Goal: Find specific fact: Find specific fact

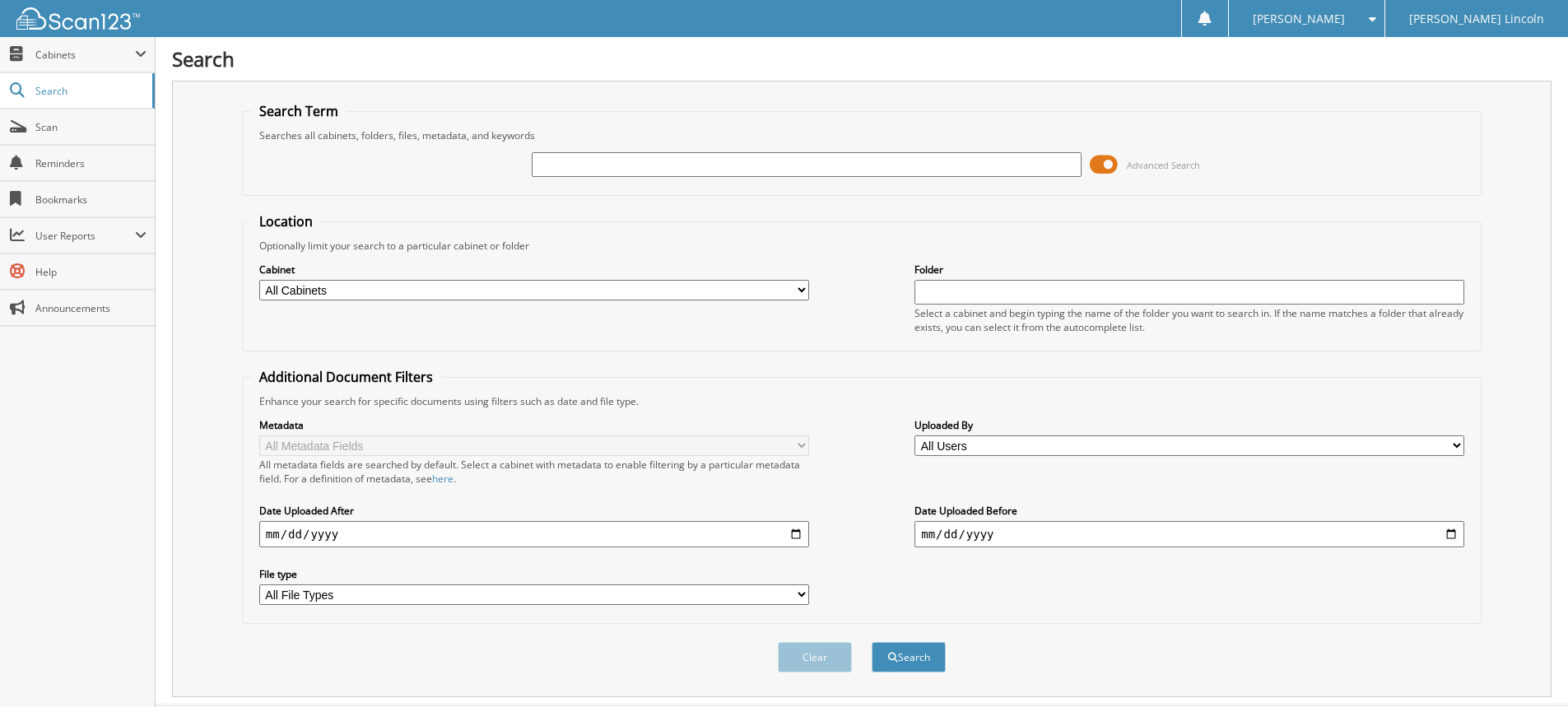
click at [563, 157] on input "text" at bounding box center [806, 164] width 550 height 25
type input "1743638"
click at [871, 642] on button "Search" at bounding box center [908, 656] width 74 height 30
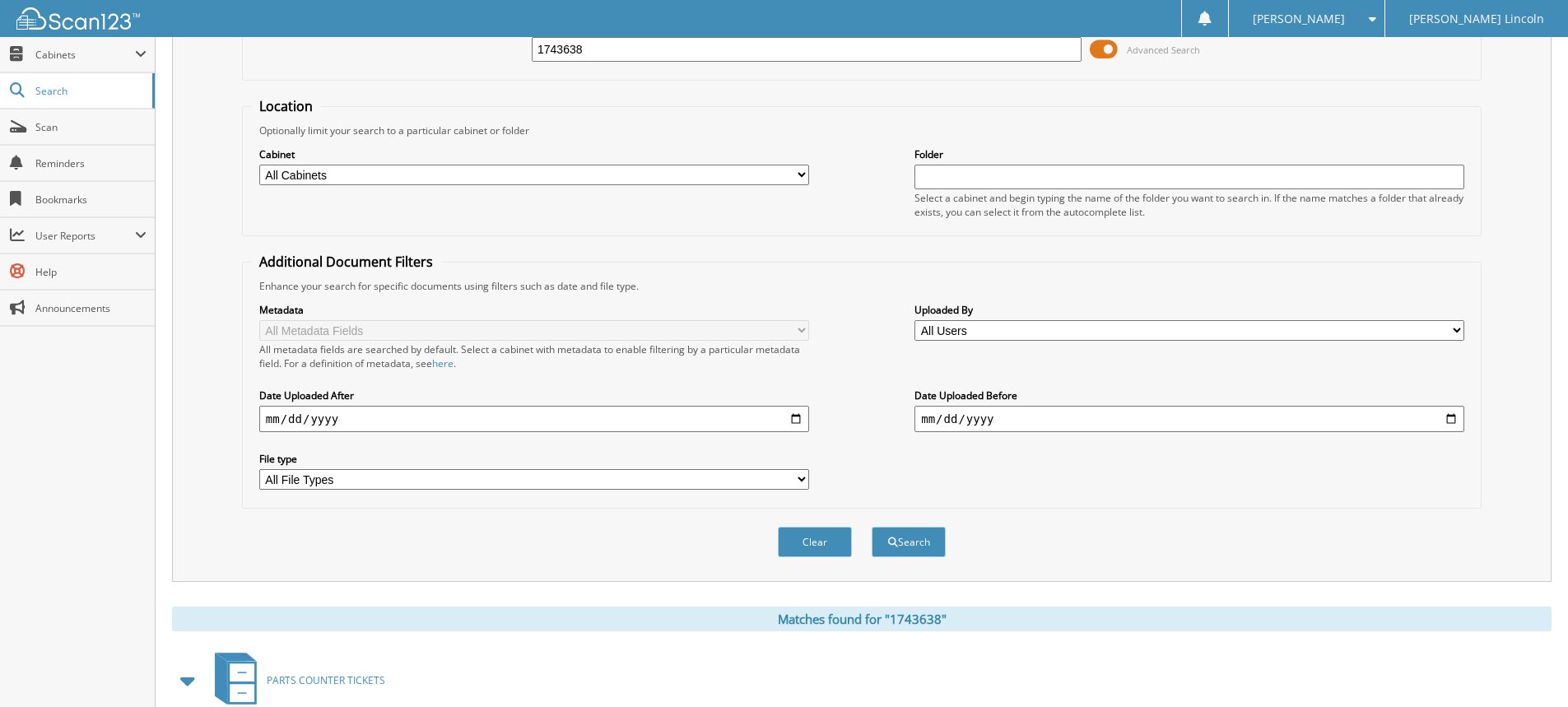
scroll to position [372, 0]
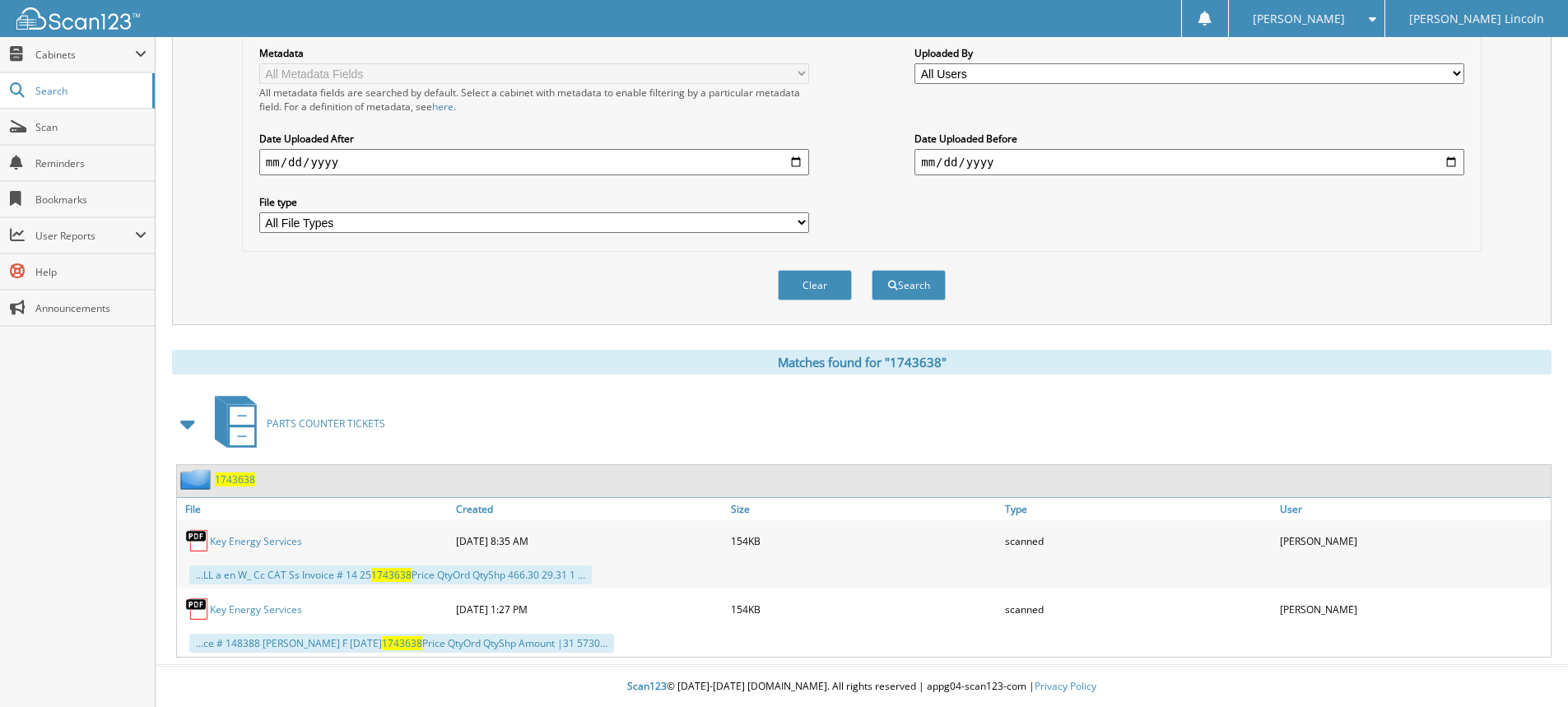
drag, startPoint x: 275, startPoint y: 541, endPoint x: 308, endPoint y: 540, distance: 33.0
click at [275, 541] on link "Key Energy Services" at bounding box center [256, 541] width 92 height 14
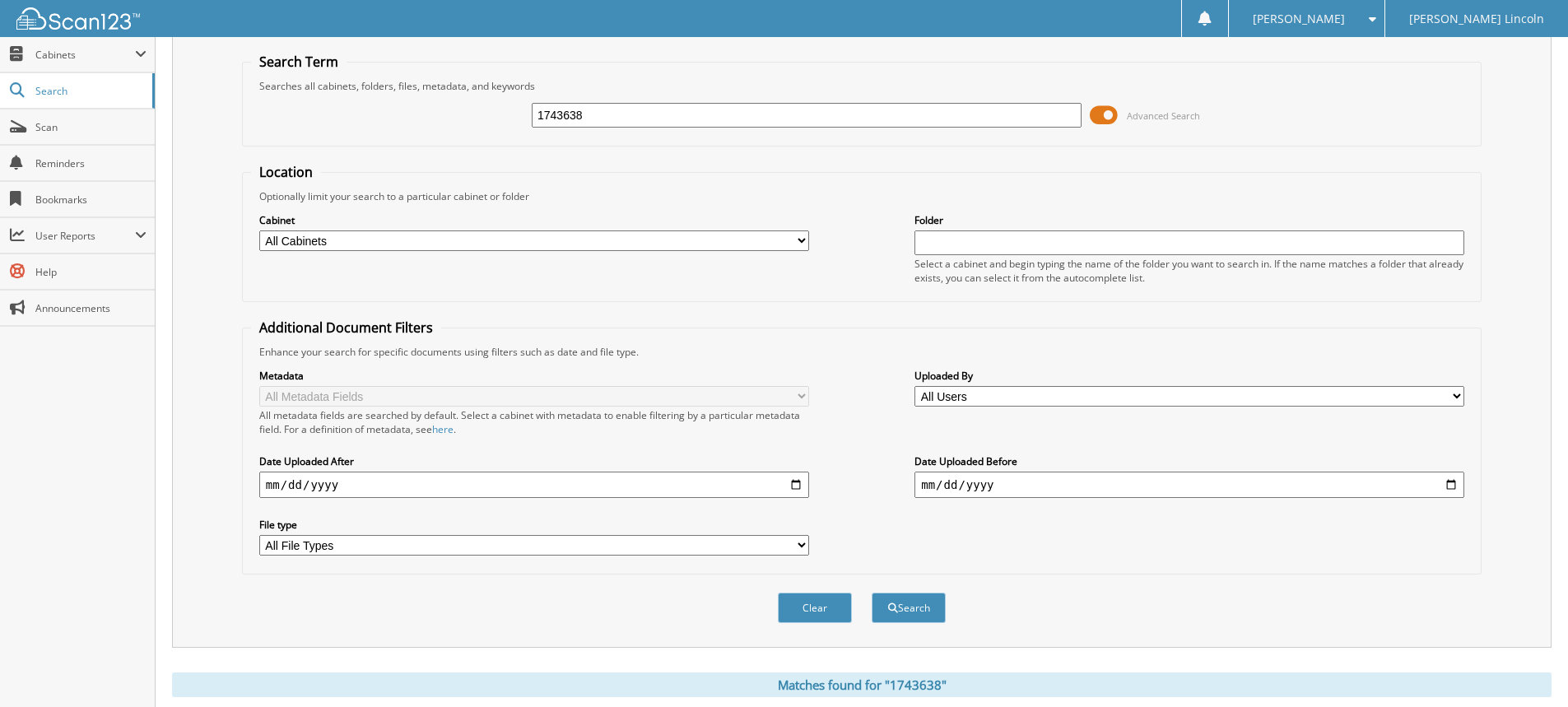
scroll to position [44, 0]
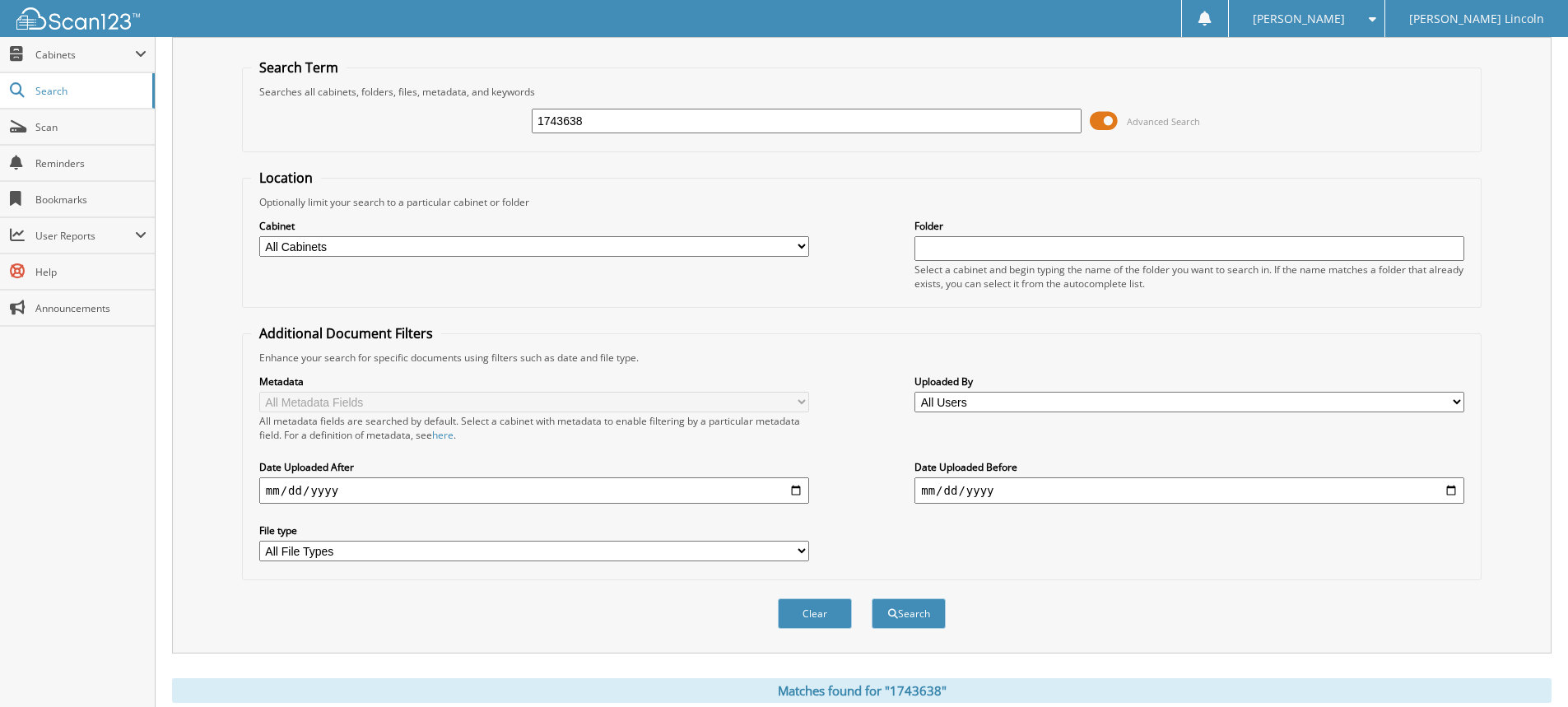
drag, startPoint x: 621, startPoint y: 122, endPoint x: 471, endPoint y: 130, distance: 150.2
click at [471, 130] on div "1743638 Advanced Search" at bounding box center [861, 121] width 1221 height 45
type input "1745166"
click at [871, 598] on button "Search" at bounding box center [908, 613] width 74 height 30
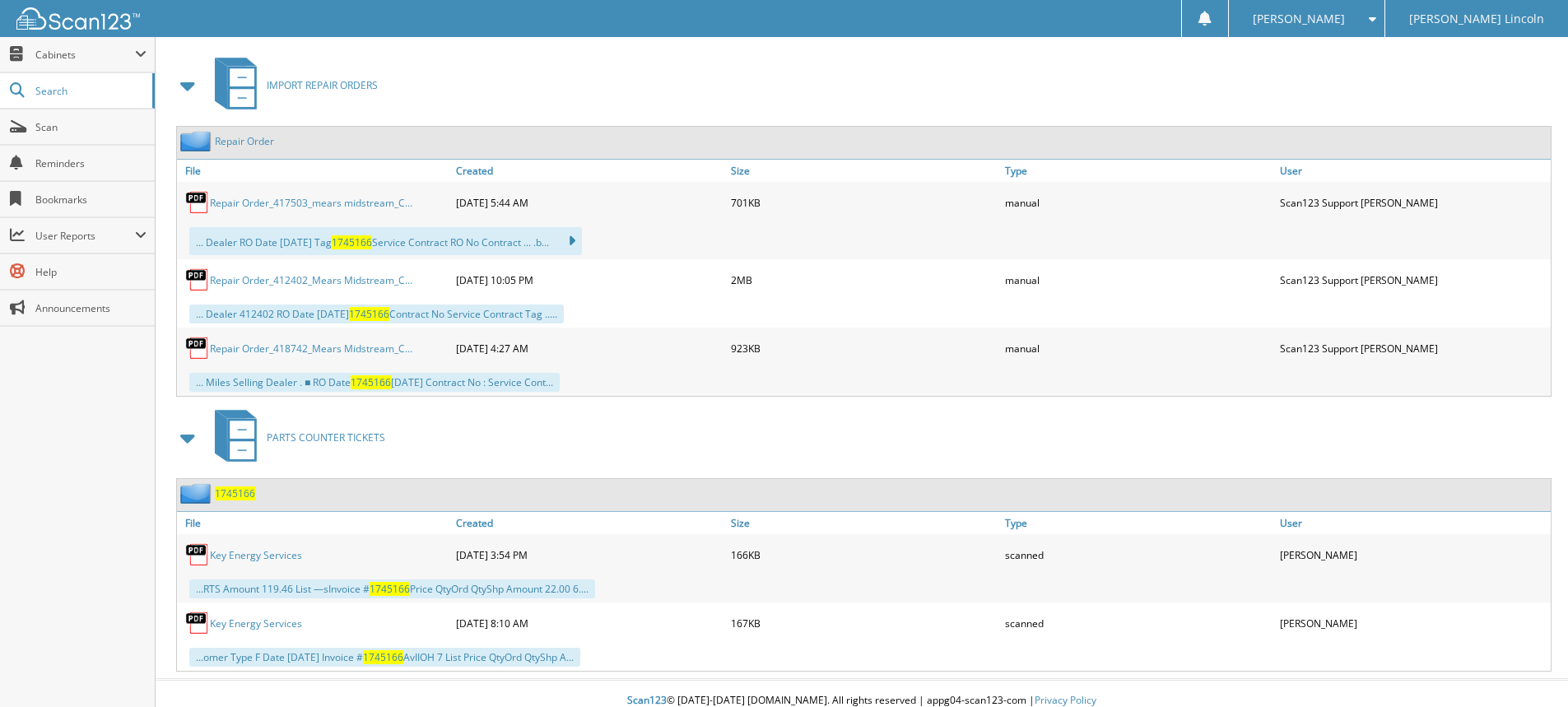
scroll to position [725, 0]
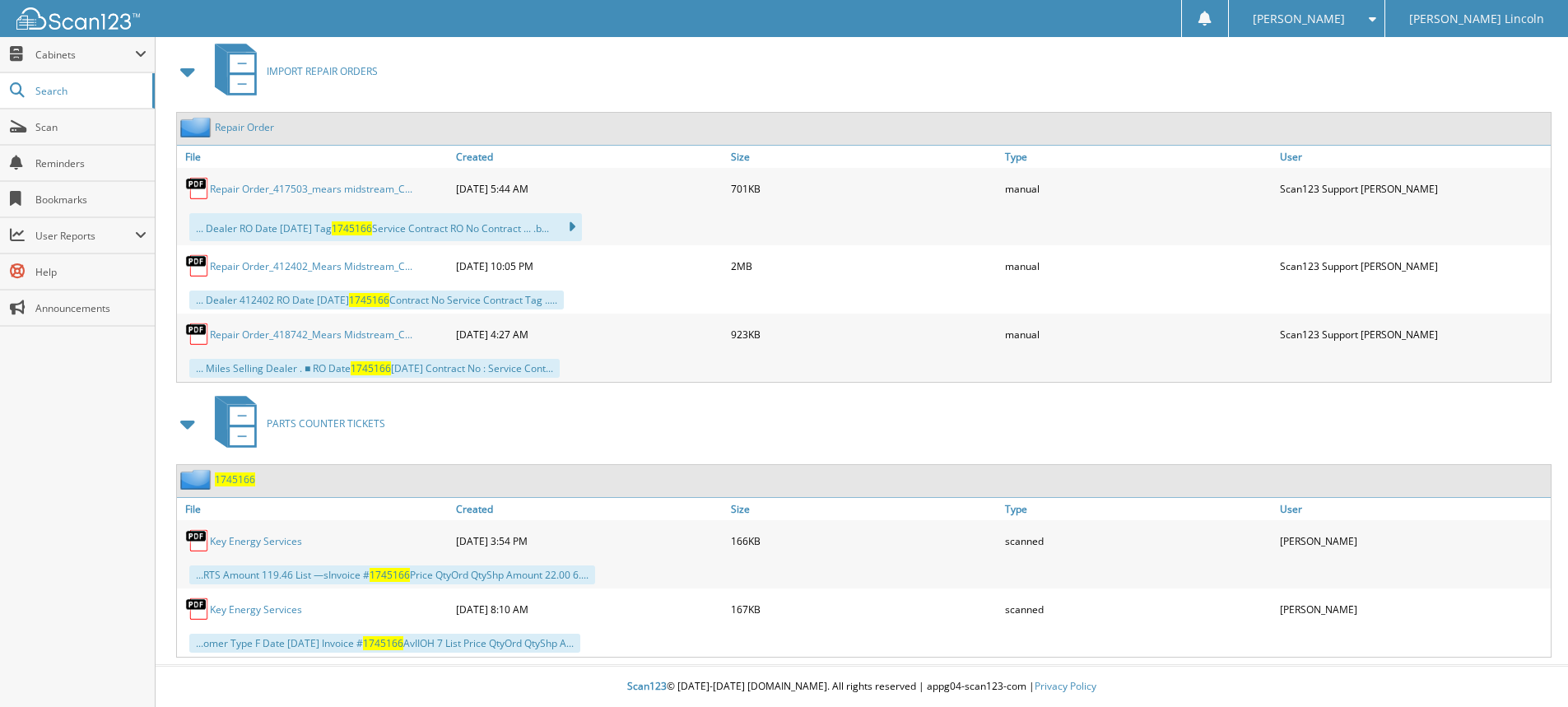
click at [255, 543] on link "Key Energy Services" at bounding box center [256, 541] width 92 height 14
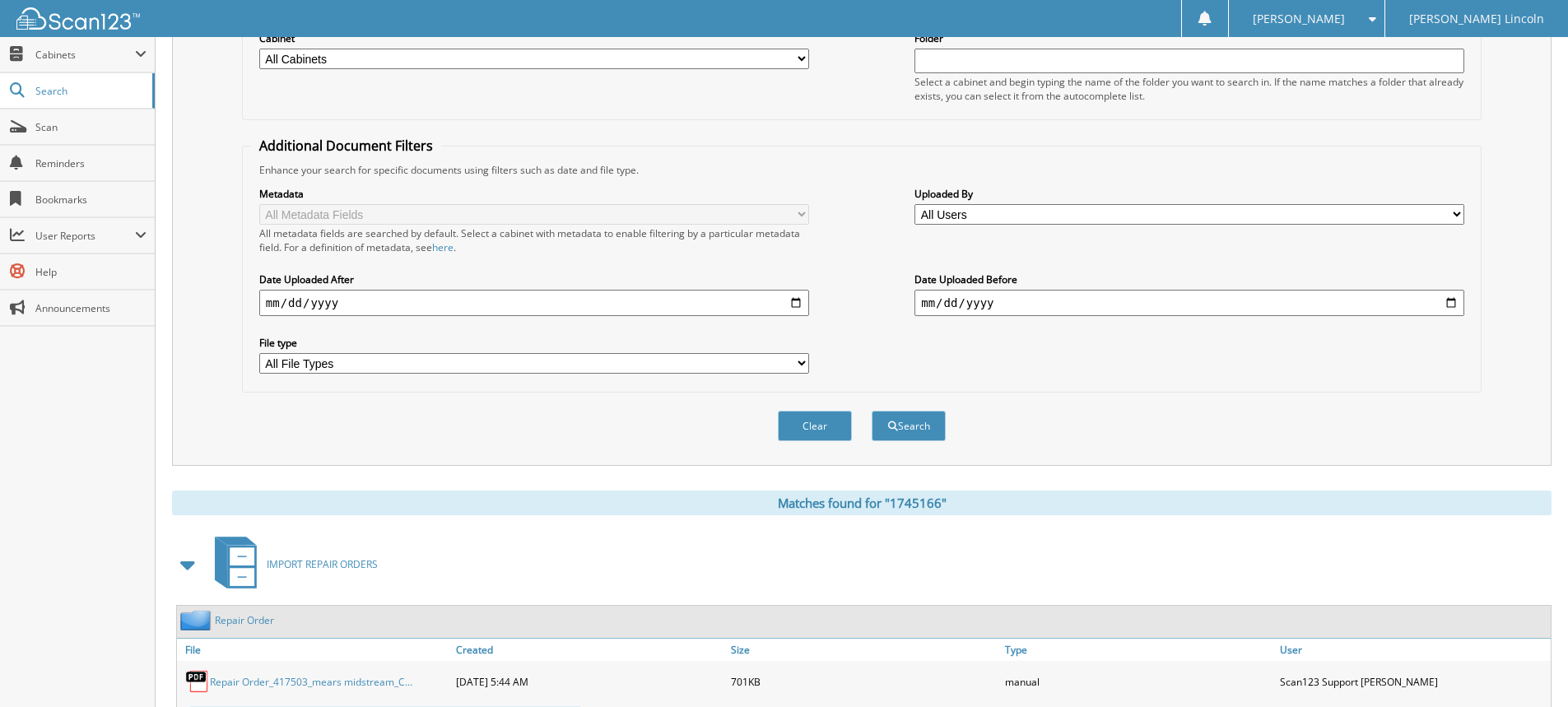
scroll to position [0, 0]
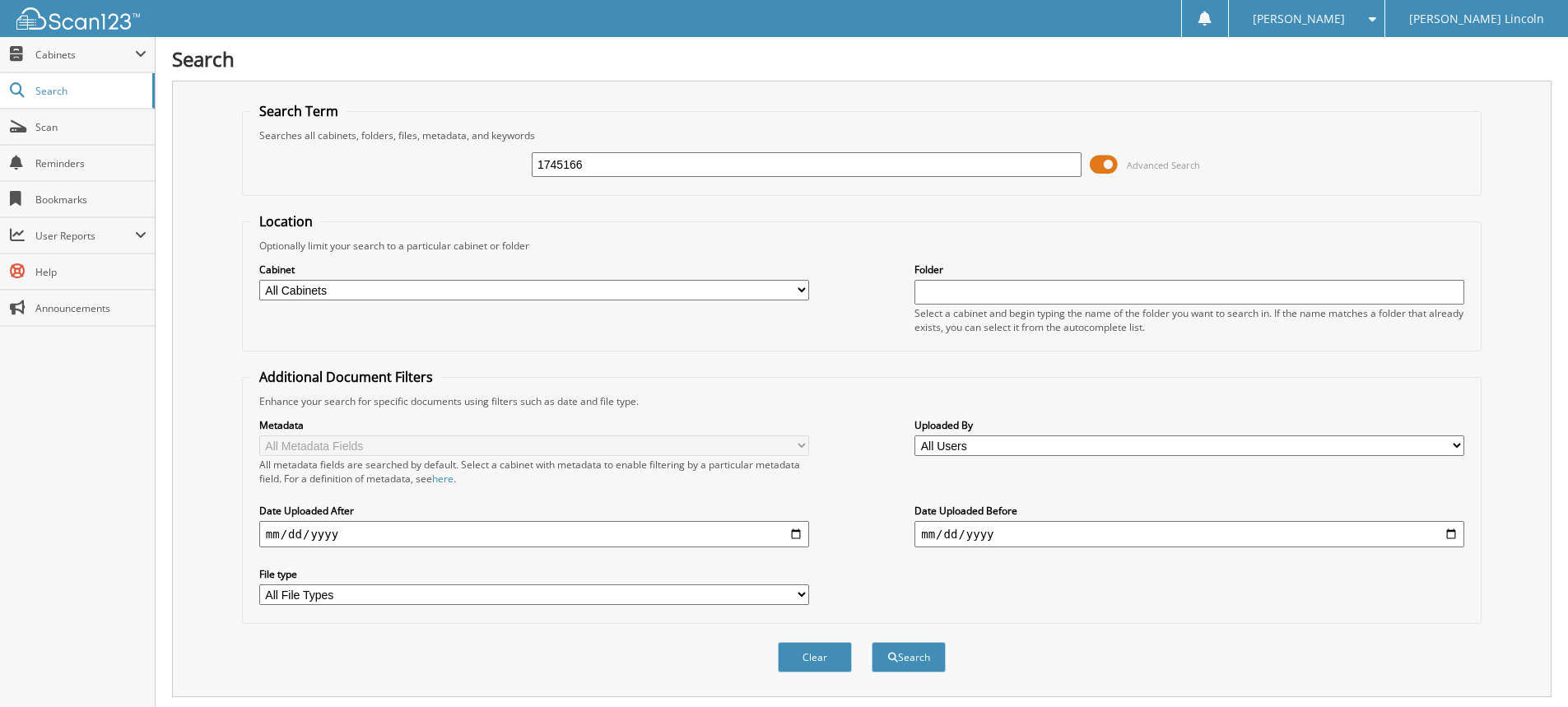
drag, startPoint x: 572, startPoint y: 165, endPoint x: 502, endPoint y: 173, distance: 70.5
click at [502, 173] on div "1745166 Advanced Search" at bounding box center [861, 165] width 1221 height 45
type input "1747855"
click at [871, 642] on button "Search" at bounding box center [908, 656] width 74 height 30
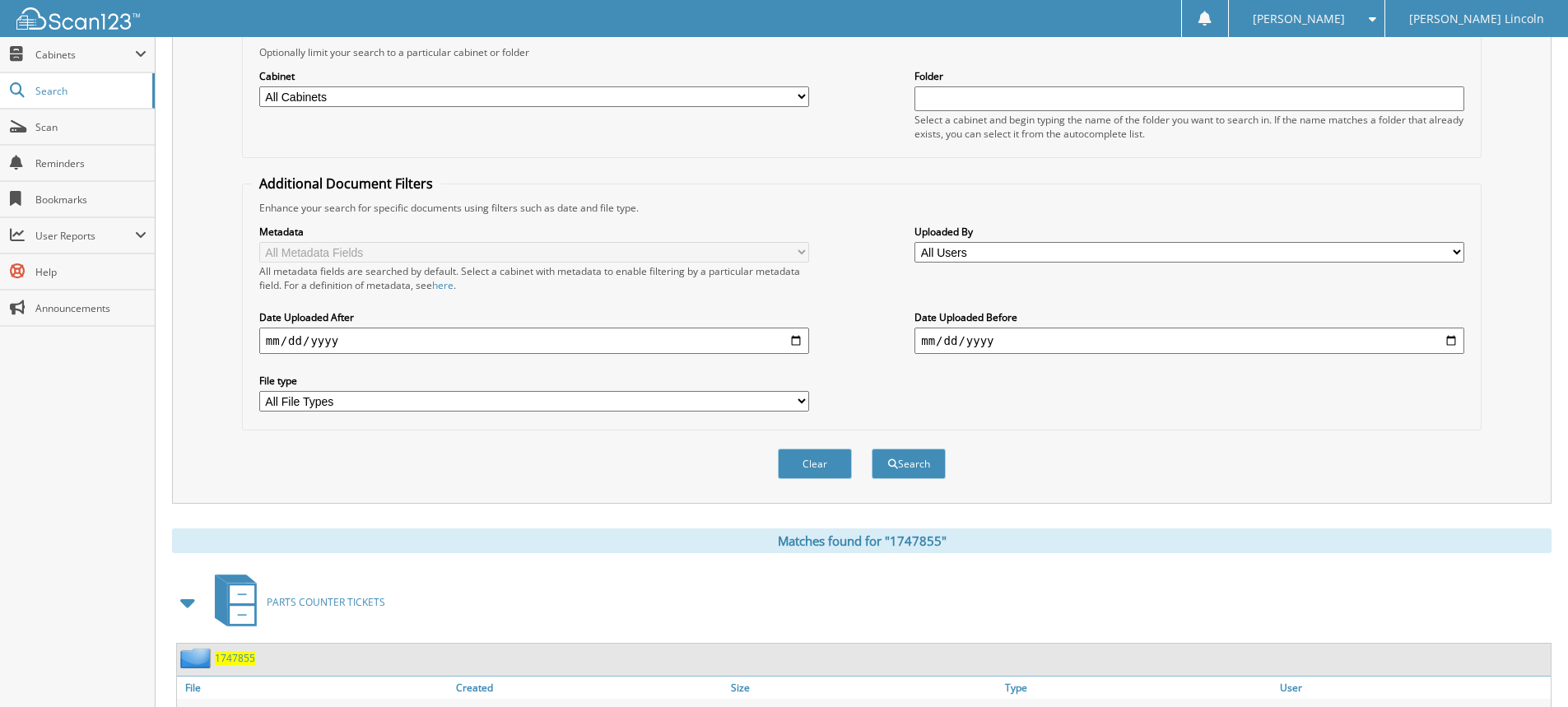
scroll to position [372, 0]
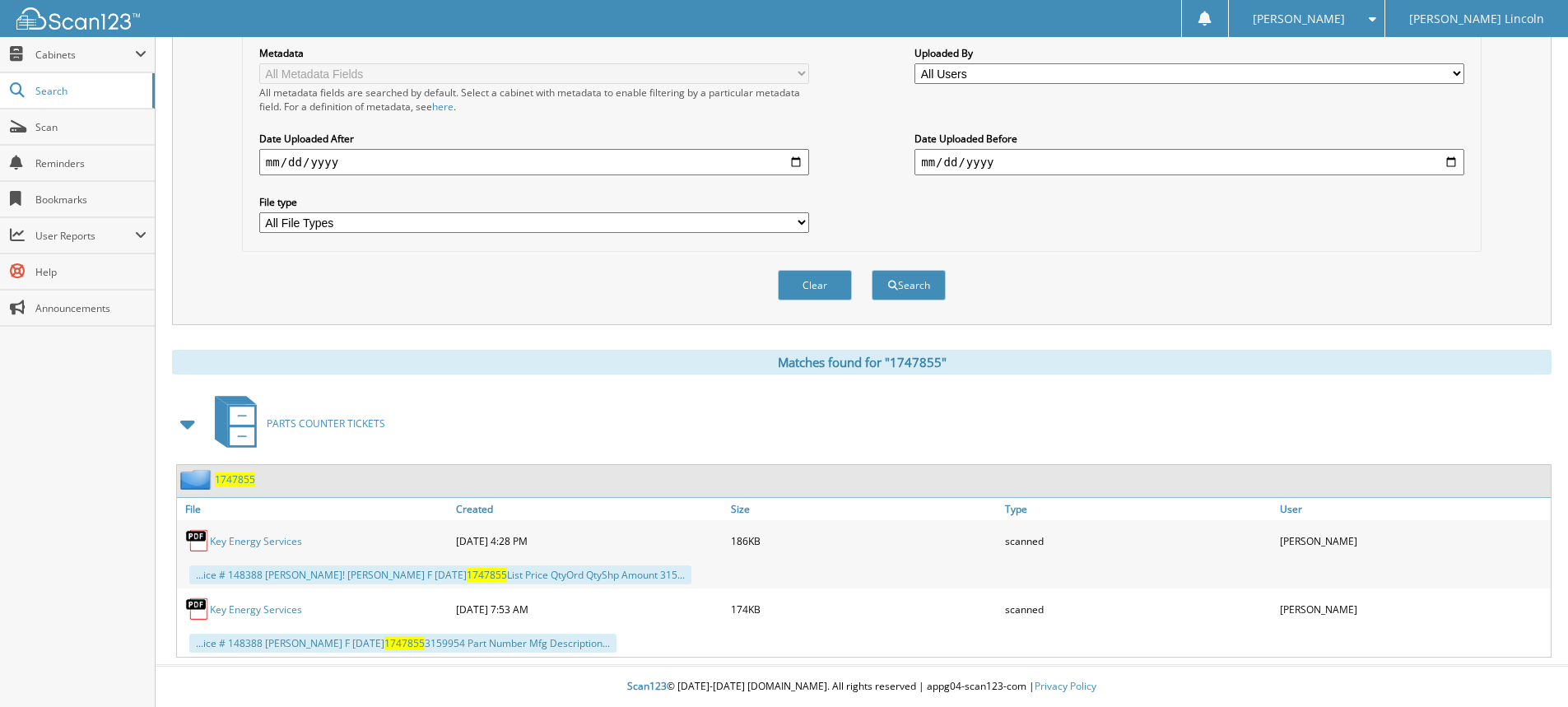
click at [262, 536] on link "Key Energy Services" at bounding box center [256, 541] width 92 height 14
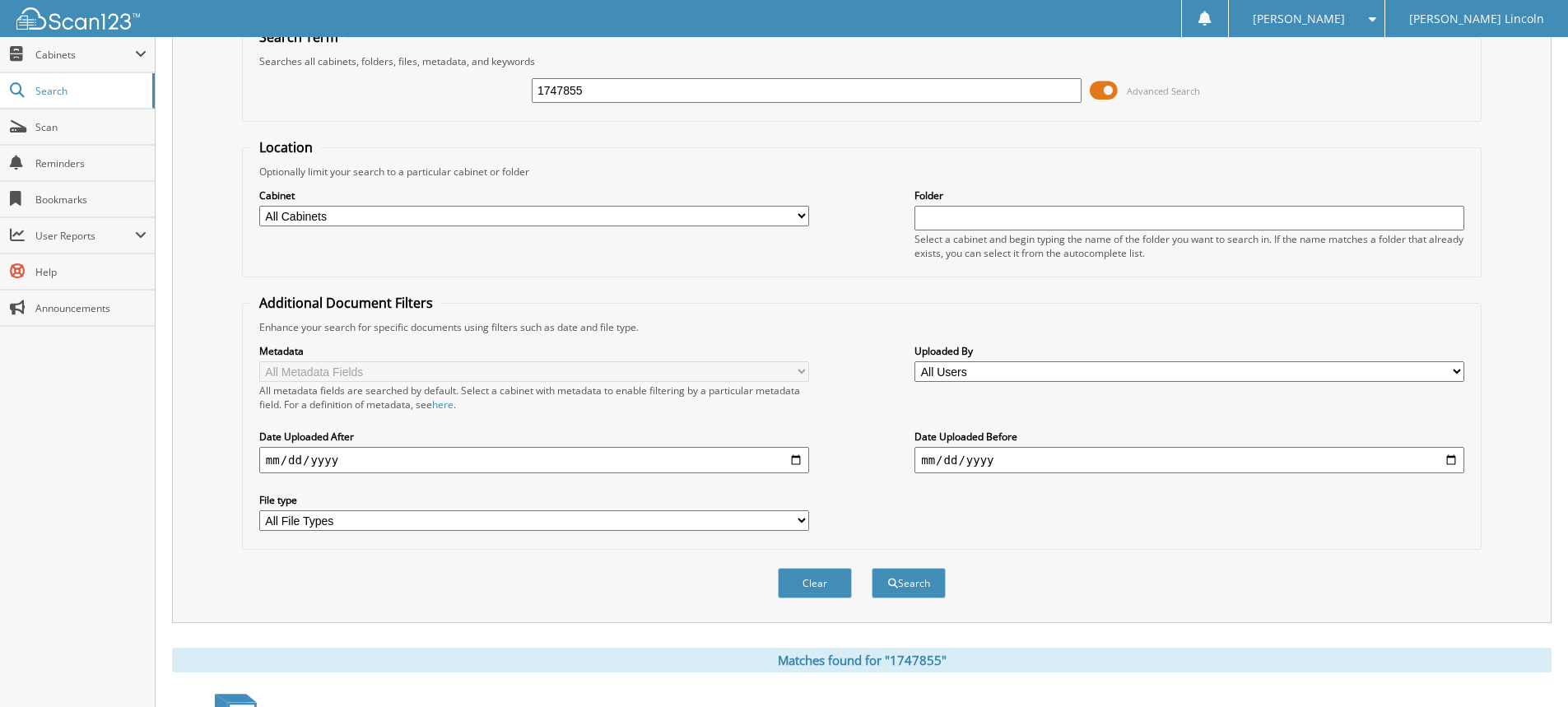
scroll to position [44, 0]
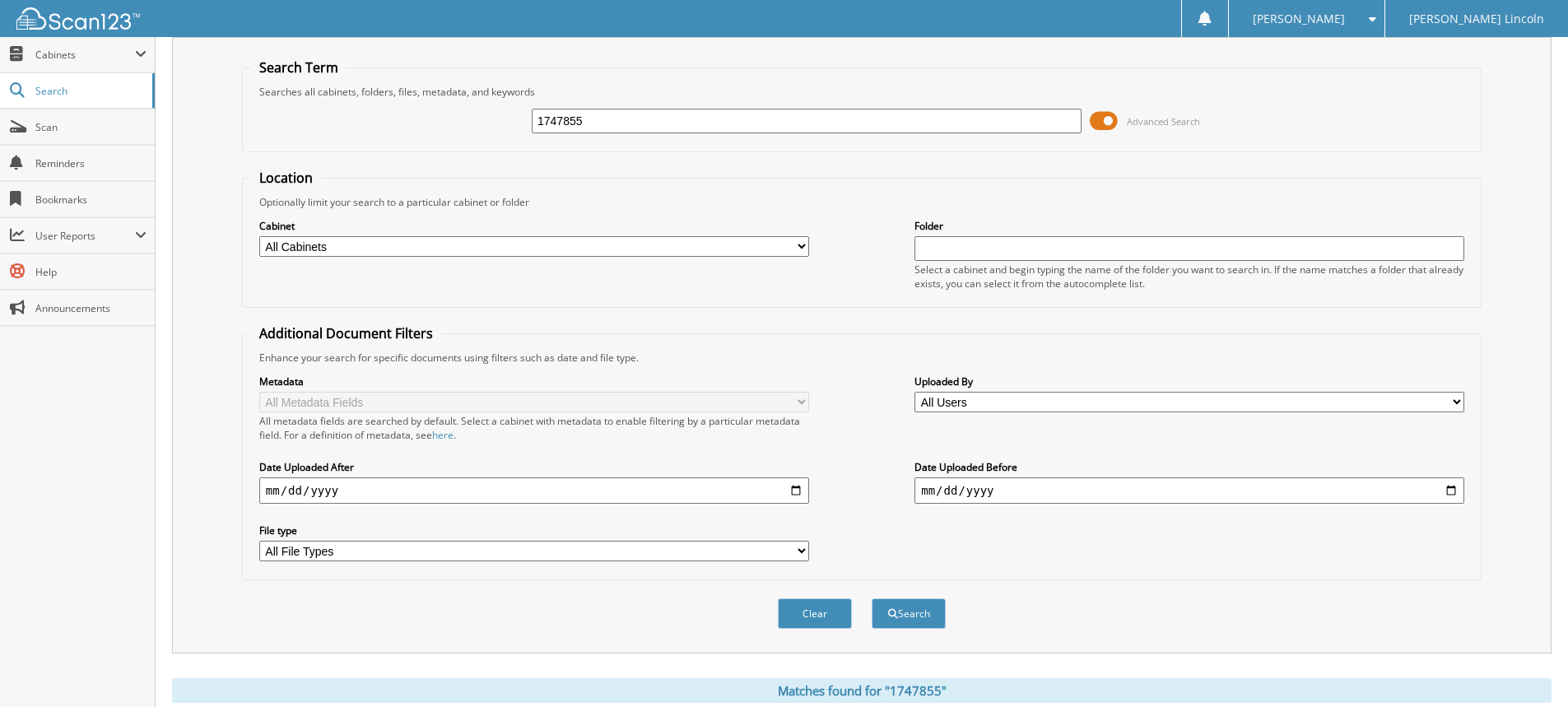
drag, startPoint x: 630, startPoint y: 118, endPoint x: 427, endPoint y: 132, distance: 203.5
click at [428, 132] on div "1747855 Advanced Search" at bounding box center [861, 121] width 1221 height 45
type input "1747856"
click at [871, 598] on button "Search" at bounding box center [908, 613] width 74 height 30
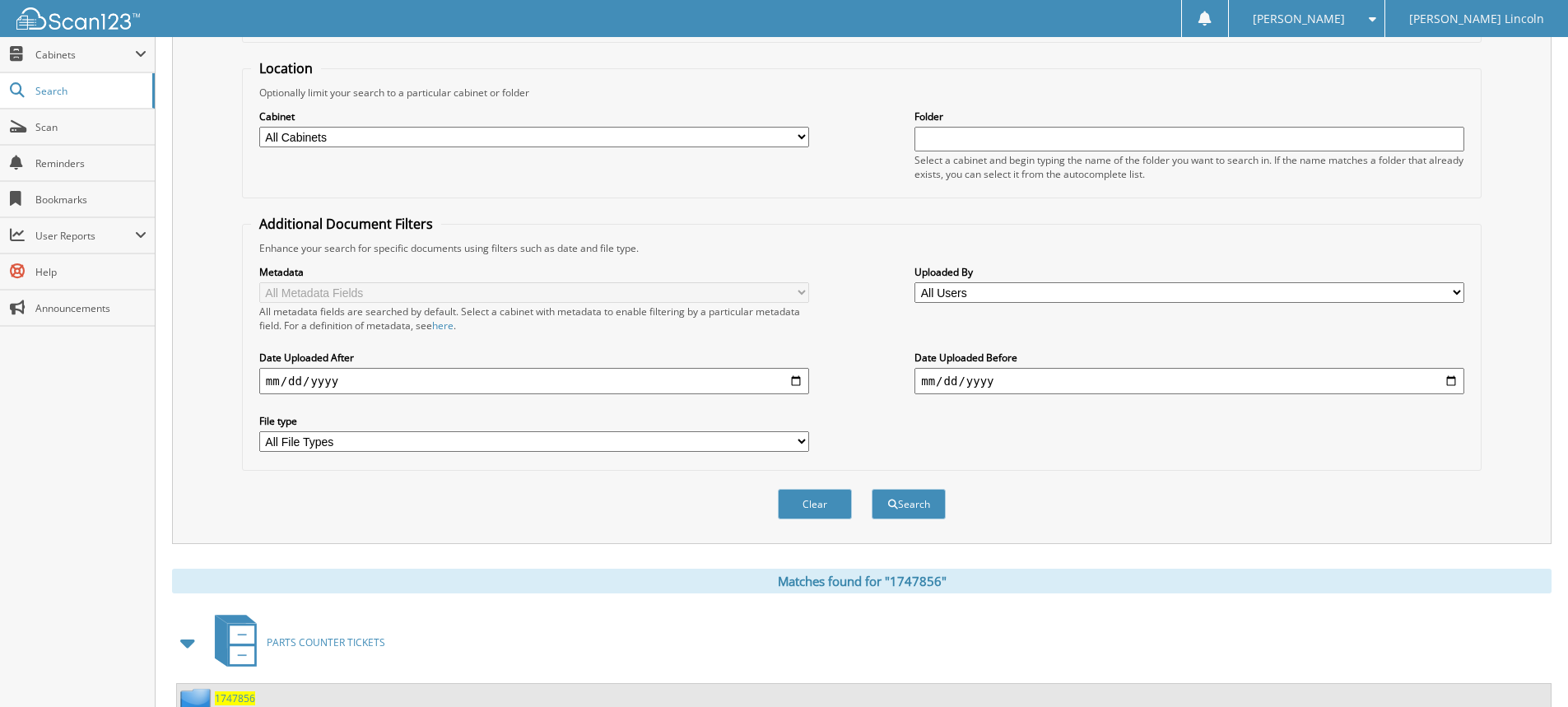
scroll to position [372, 0]
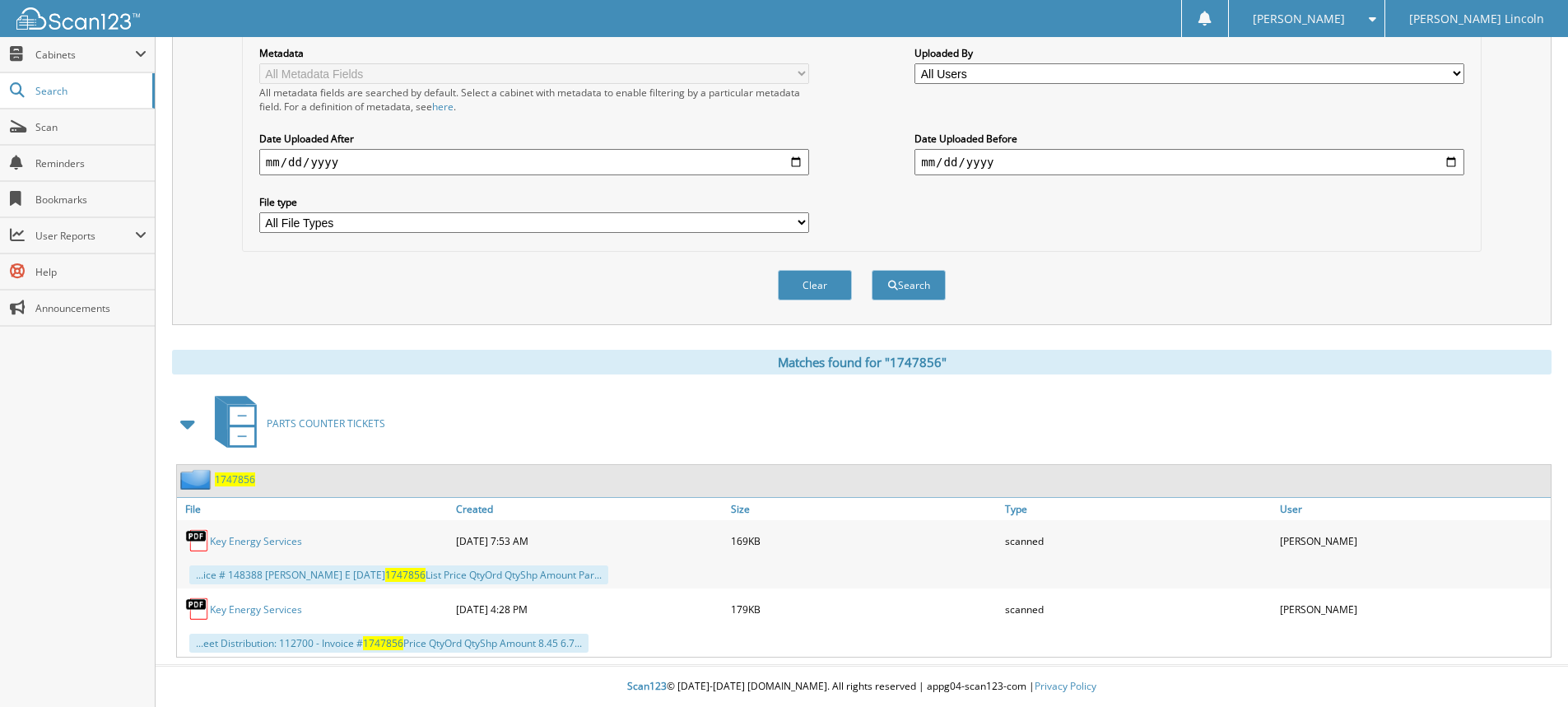
click at [269, 544] on link "Key Energy Services" at bounding box center [256, 541] width 92 height 14
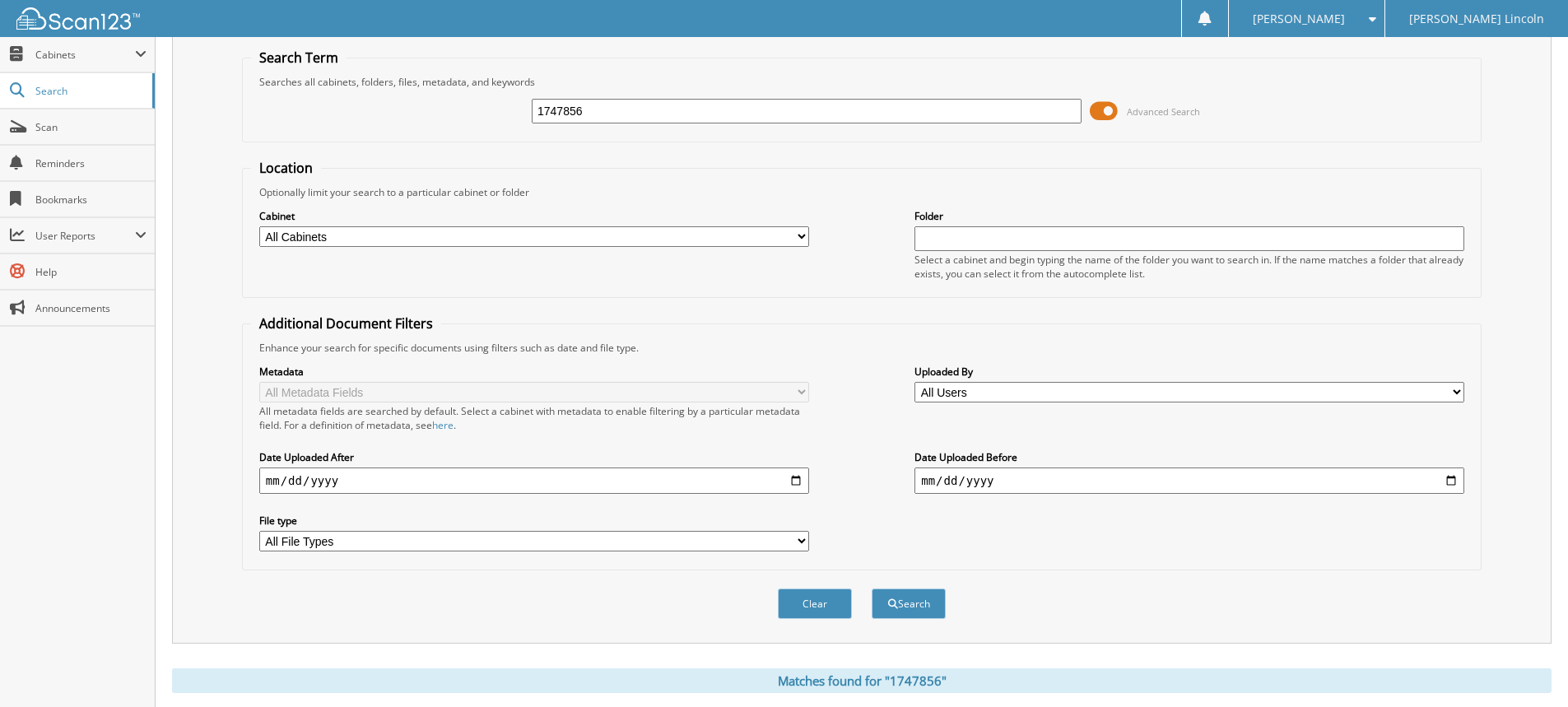
scroll to position [0, 0]
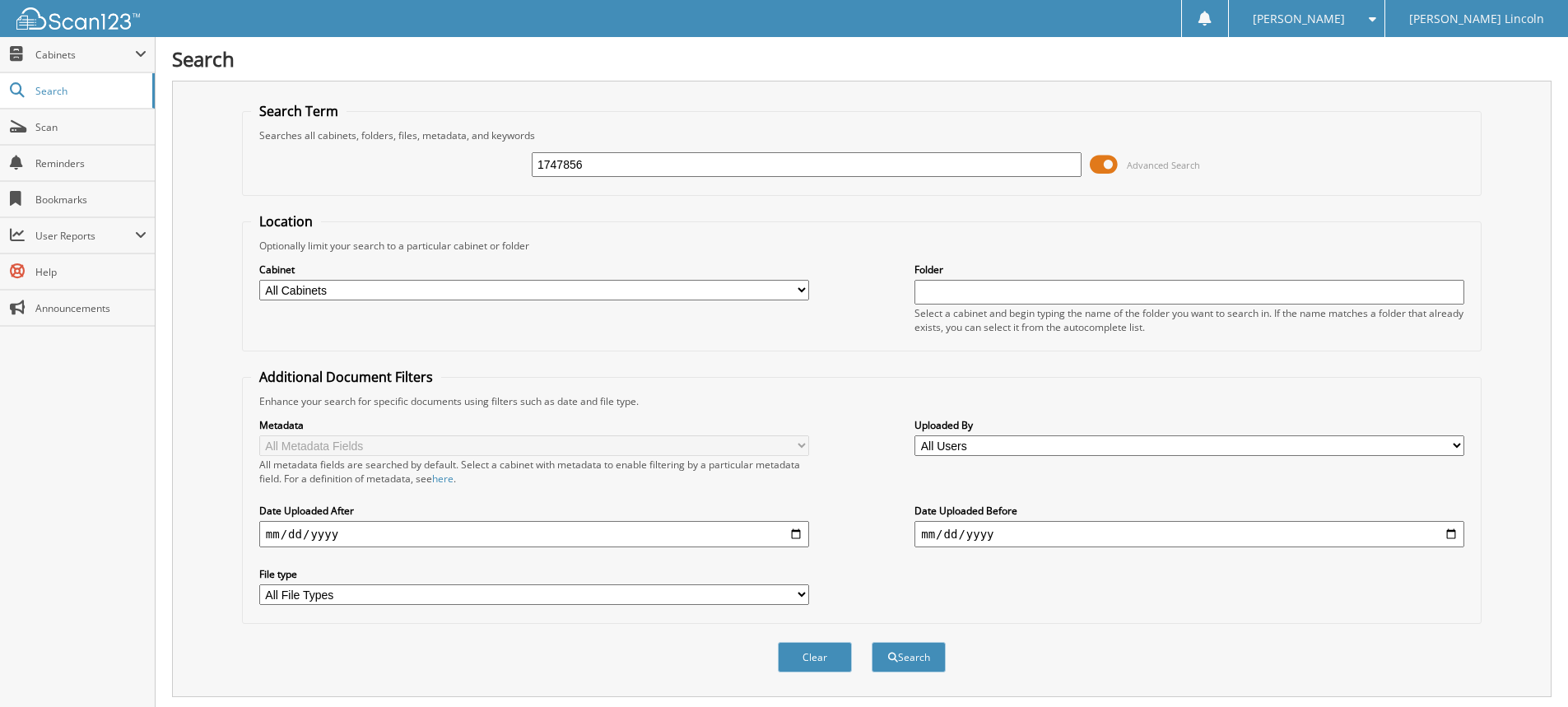
drag, startPoint x: 611, startPoint y: 167, endPoint x: 409, endPoint y: 180, distance: 202.4
click at [418, 180] on div "1747856 Advanced Search" at bounding box center [861, 165] width 1221 height 45
type input "1748174"
click at [871, 642] on button "Search" at bounding box center [908, 656] width 74 height 30
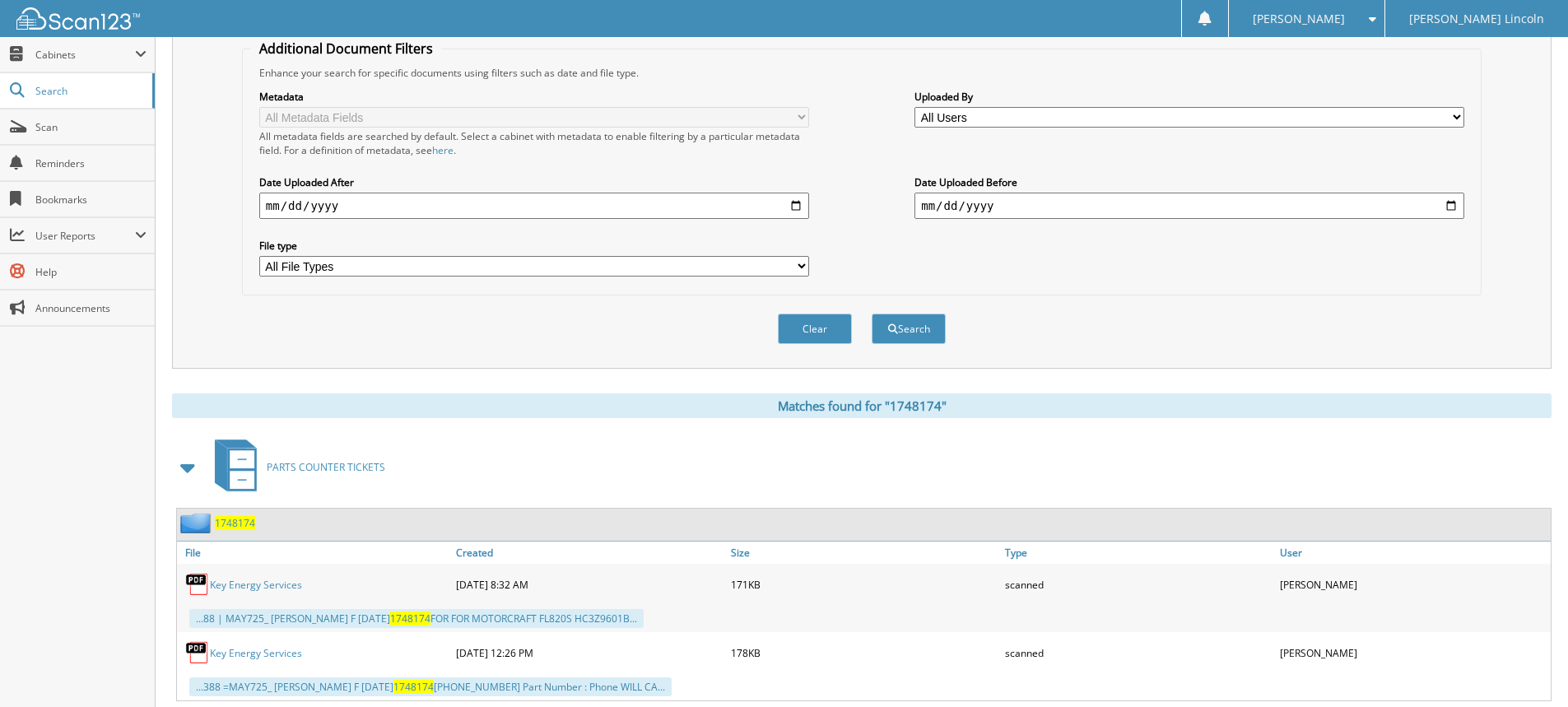
scroll to position [372, 0]
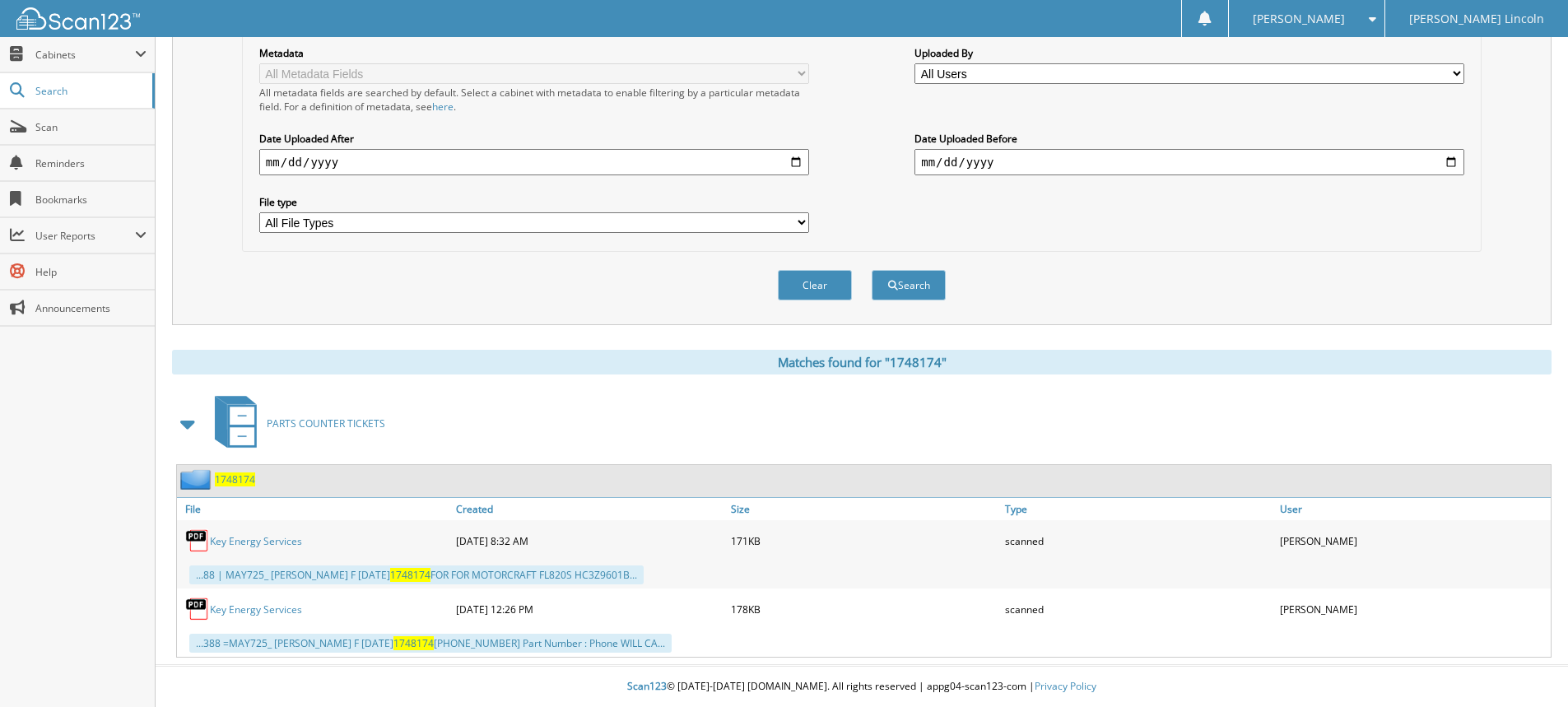
click at [253, 547] on link "Key Energy Services" at bounding box center [256, 541] width 92 height 14
